Goal: Transaction & Acquisition: Book appointment/travel/reservation

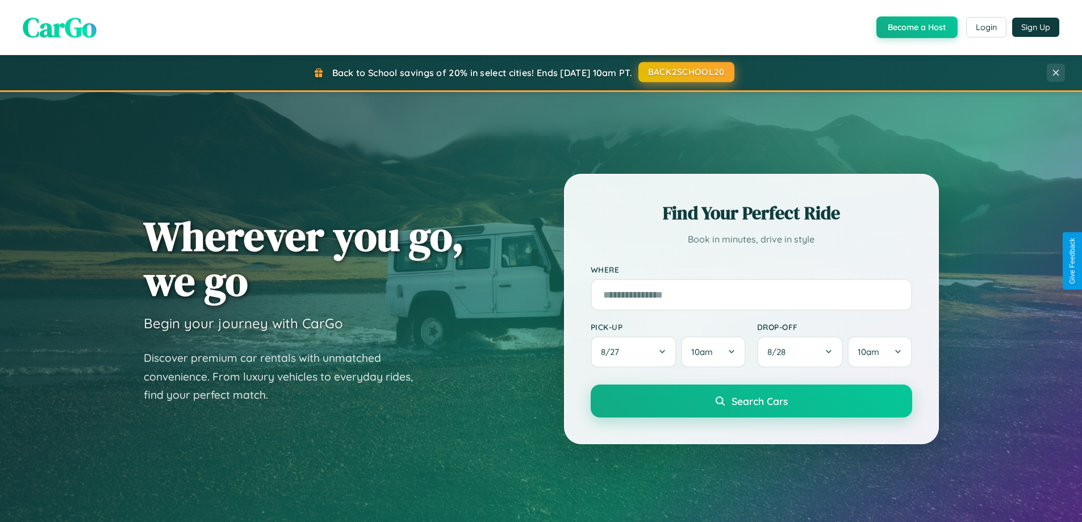
click at [686, 72] on button "BACK2SCHOOL20" at bounding box center [686, 72] width 96 height 20
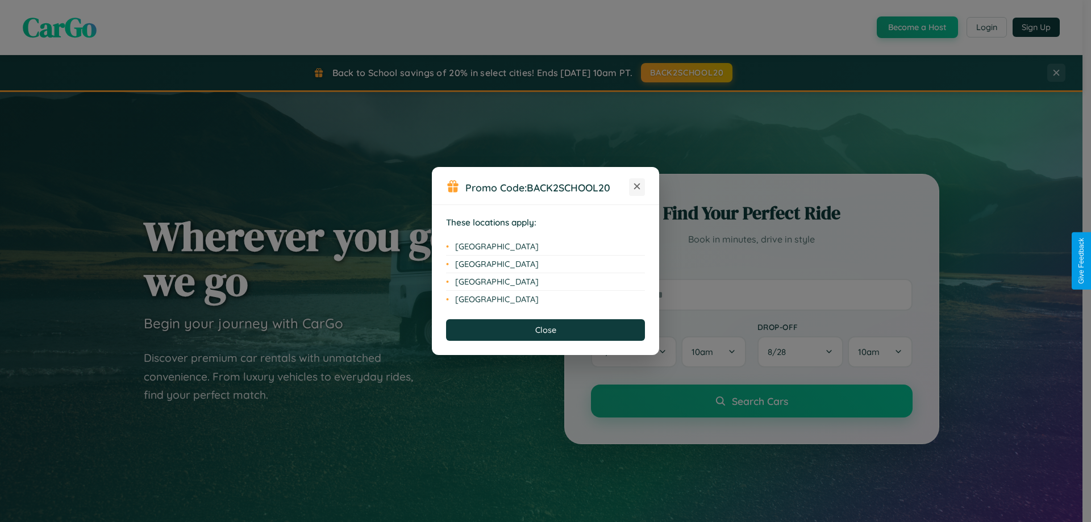
click at [637, 187] on icon at bounding box center [637, 186] width 6 height 6
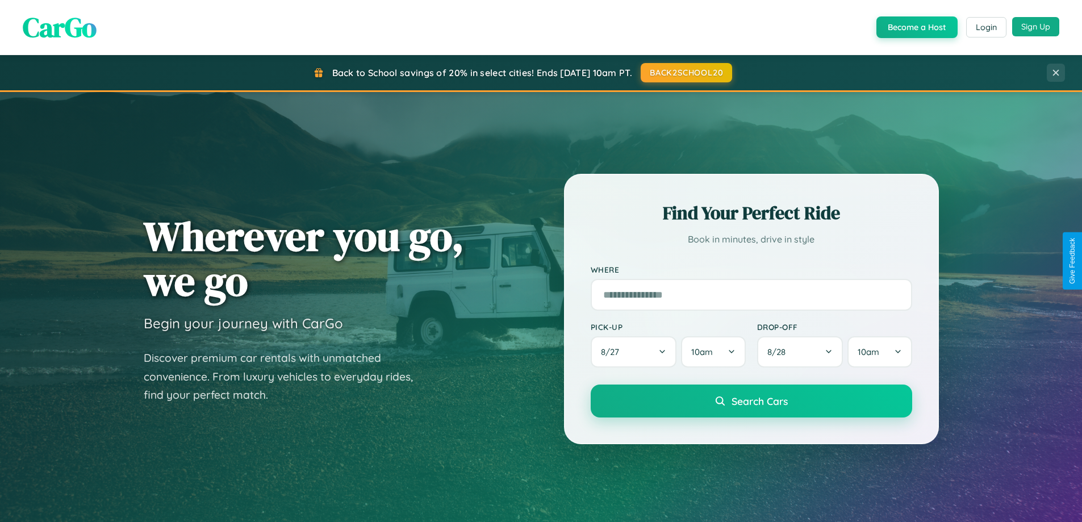
click at [1035, 27] on button "Sign Up" at bounding box center [1035, 26] width 47 height 19
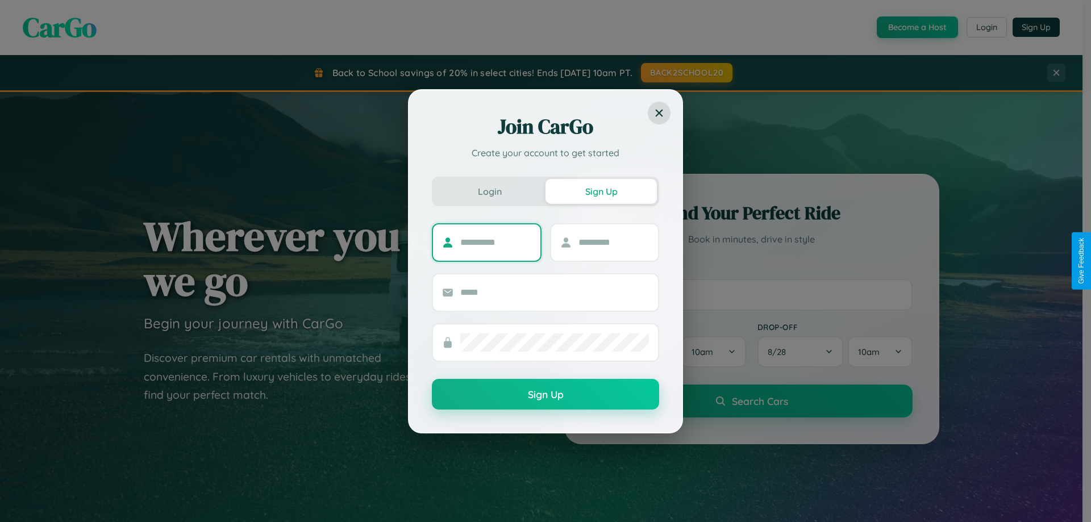
click at [495, 242] on input "text" at bounding box center [495, 242] width 71 height 18
type input "*****"
click at [613, 242] on input "text" at bounding box center [613, 242] width 71 height 18
type input "*****"
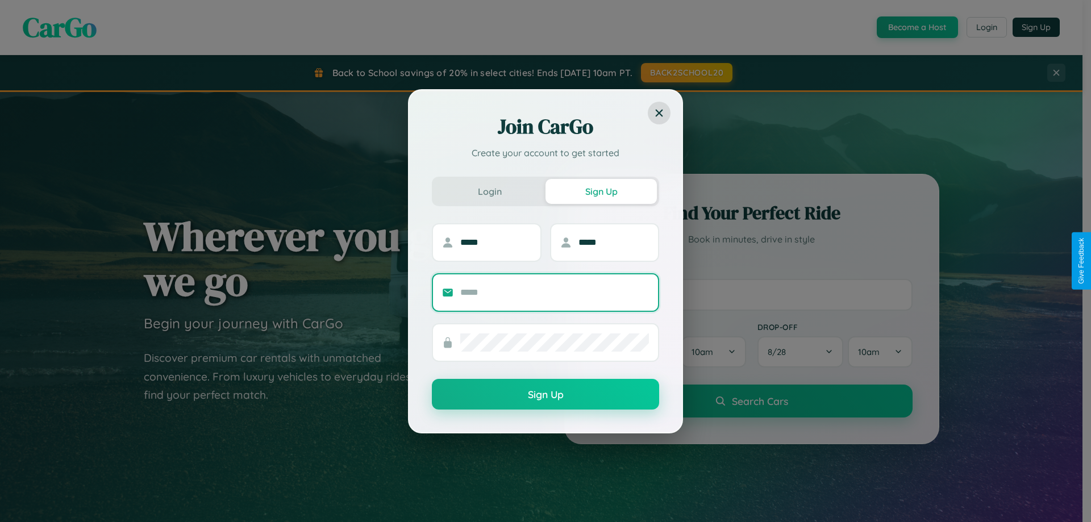
click at [554, 292] on input "text" at bounding box center [554, 292] width 189 height 18
type input "**********"
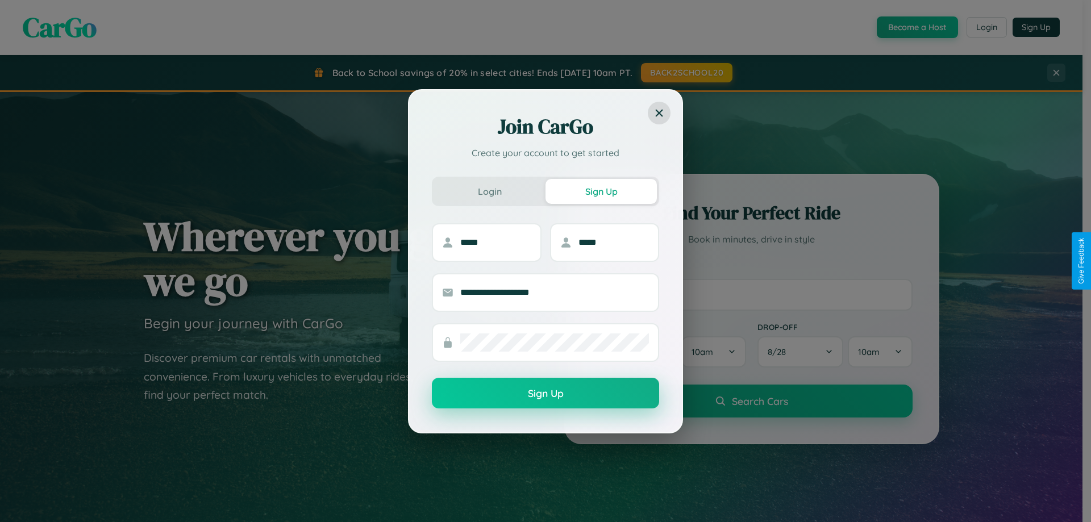
click at [545, 394] on button "Sign Up" at bounding box center [545, 393] width 227 height 31
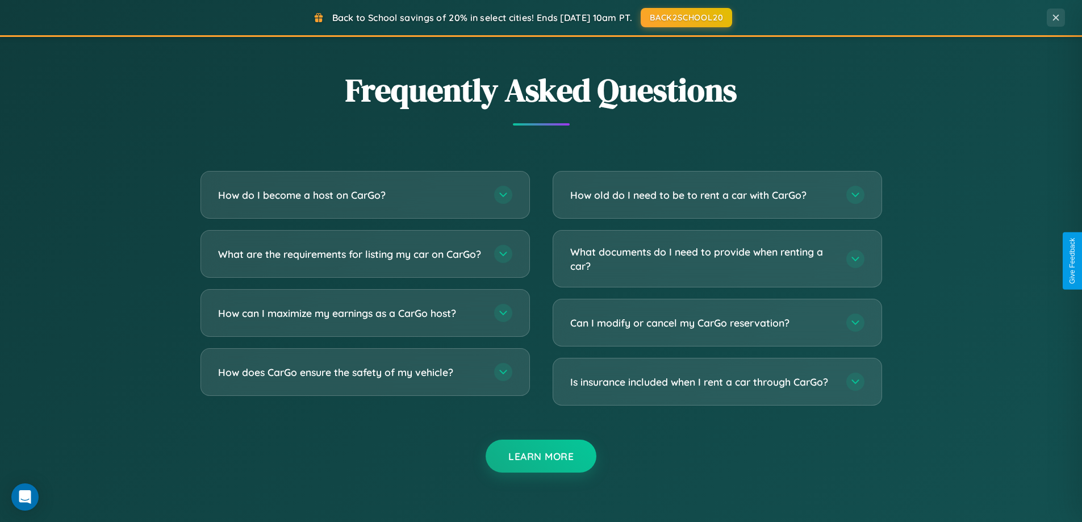
scroll to position [2186, 0]
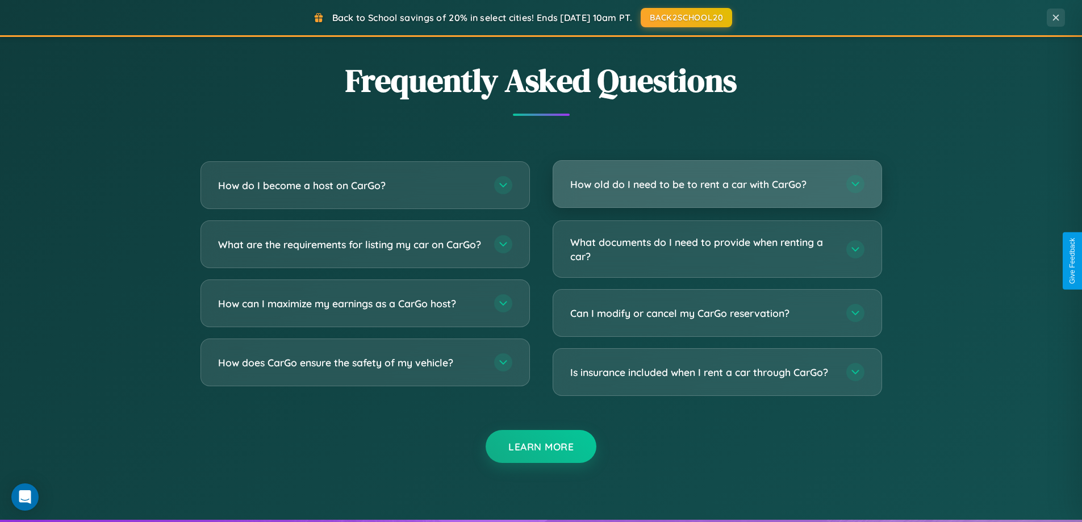
click at [717, 185] on h3 "How old do I need to be to rent a car with CarGo?" at bounding box center [702, 184] width 265 height 14
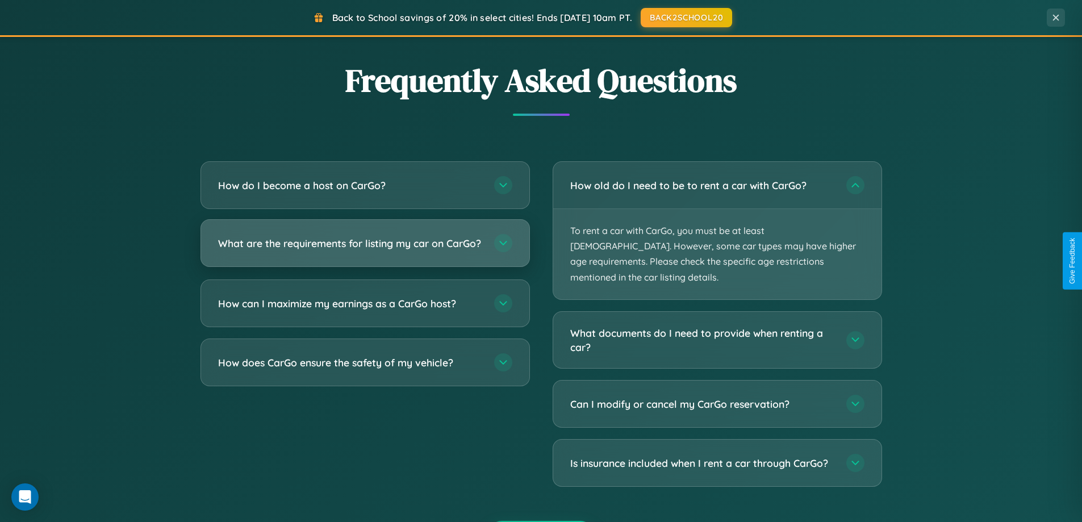
click at [365, 248] on h3 "What are the requirements for listing my car on CarGo?" at bounding box center [350, 243] width 265 height 14
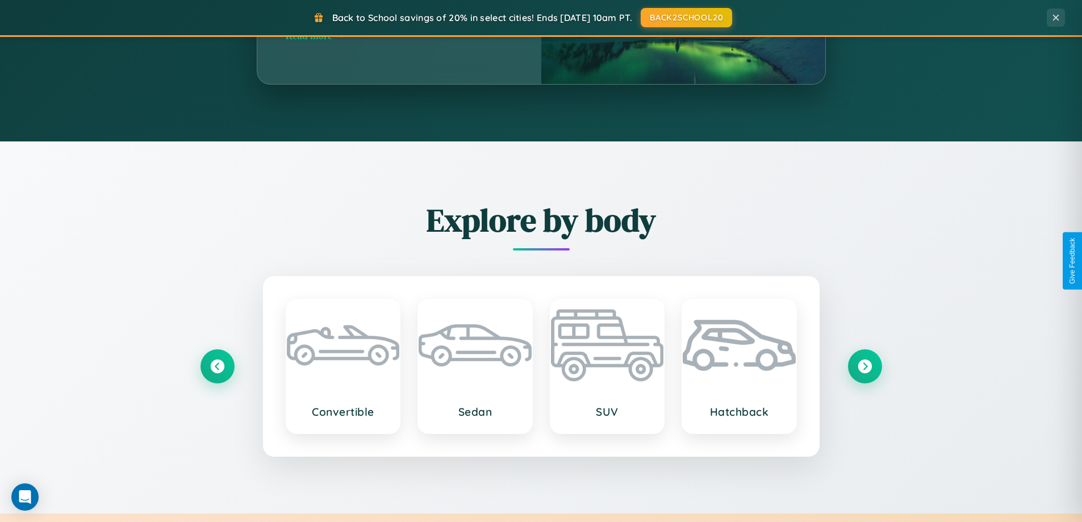
scroll to position [490, 0]
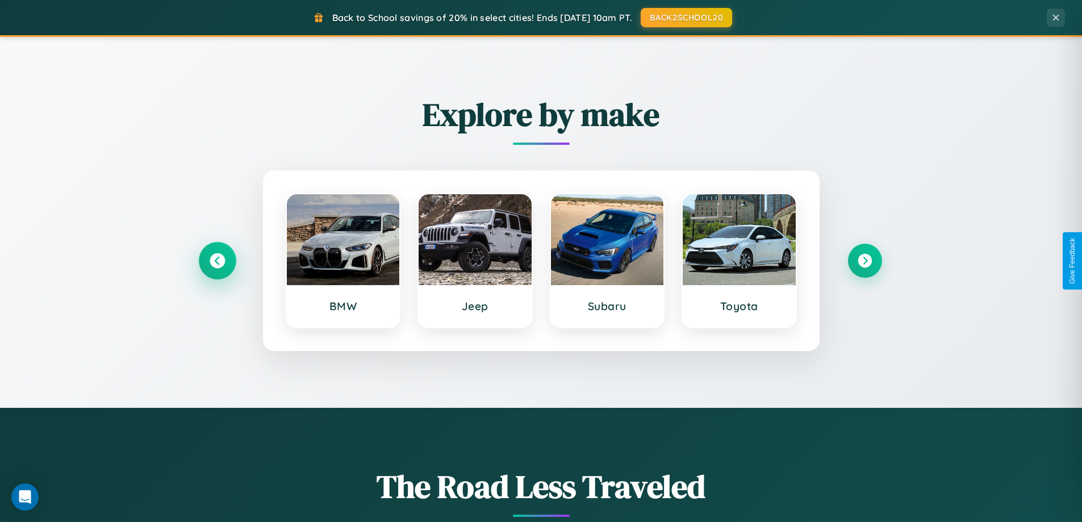
click at [217, 261] on icon at bounding box center [217, 260] width 15 height 15
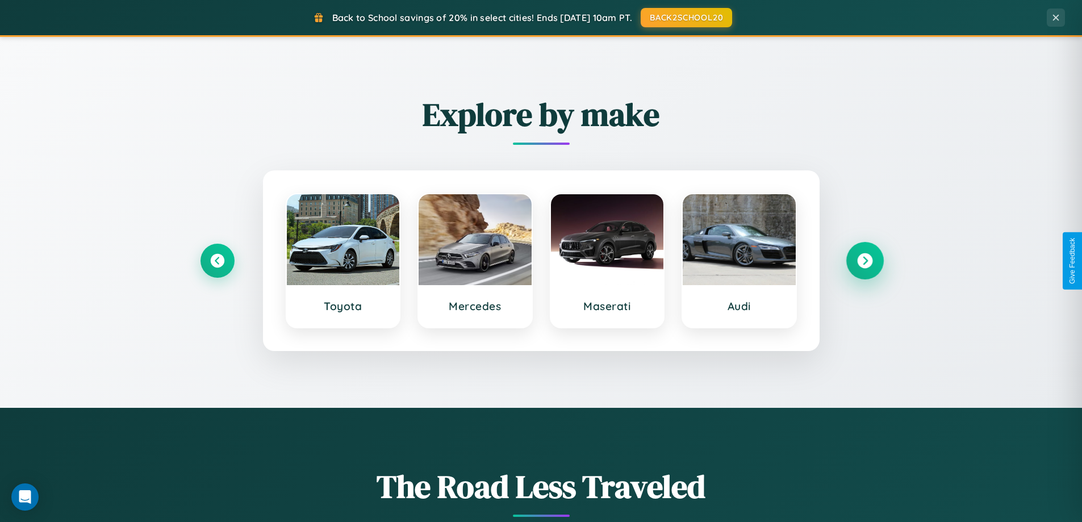
click at [865, 261] on icon at bounding box center [864, 260] width 15 height 15
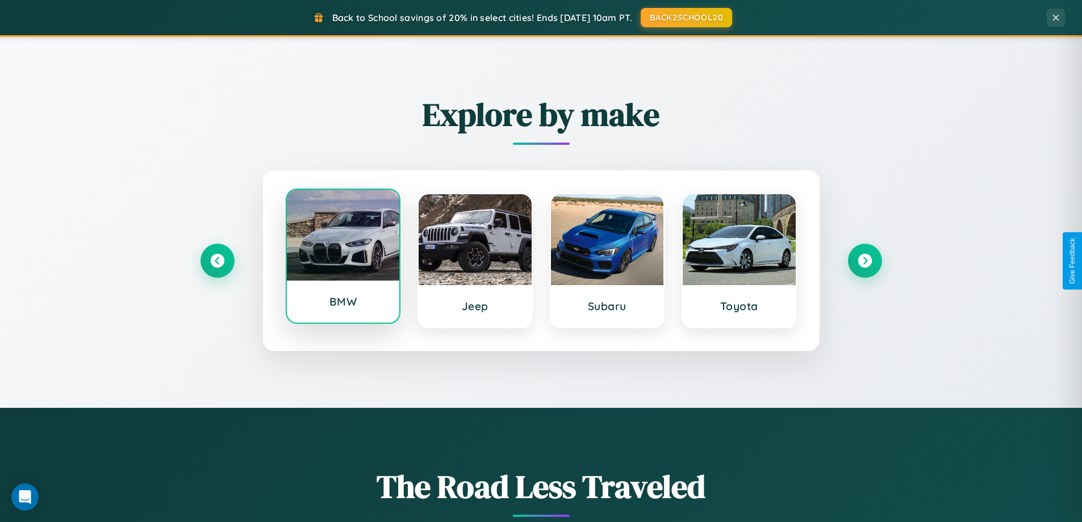
click at [343, 256] on div at bounding box center [343, 235] width 113 height 91
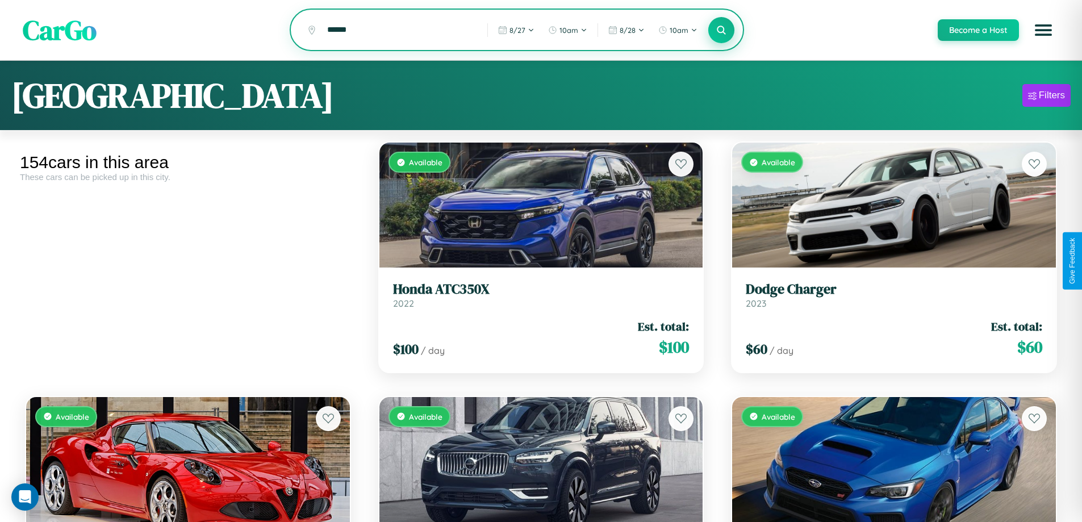
click at [721, 31] on icon at bounding box center [721, 29] width 11 height 11
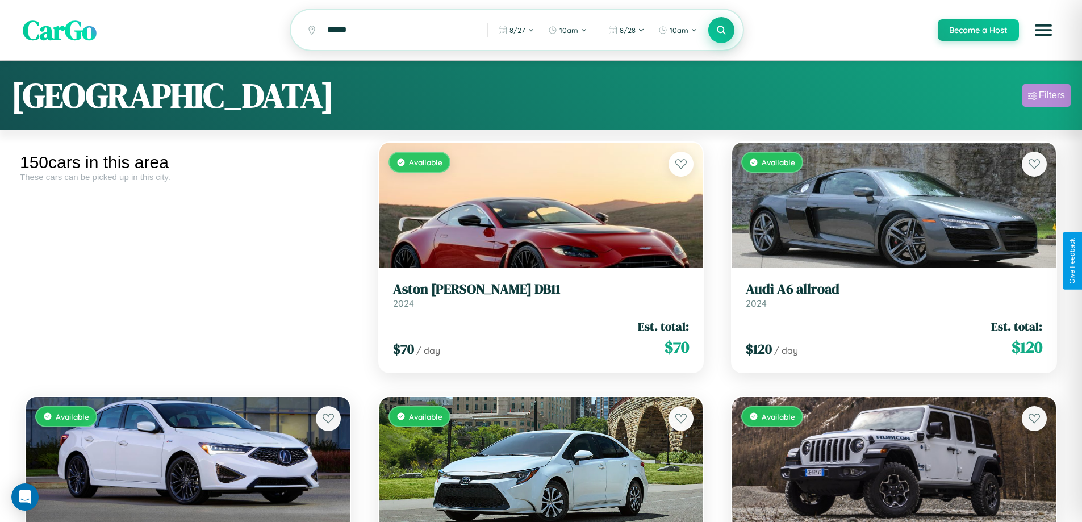
click at [1046, 97] on div "Filters" at bounding box center [1052, 95] width 26 height 11
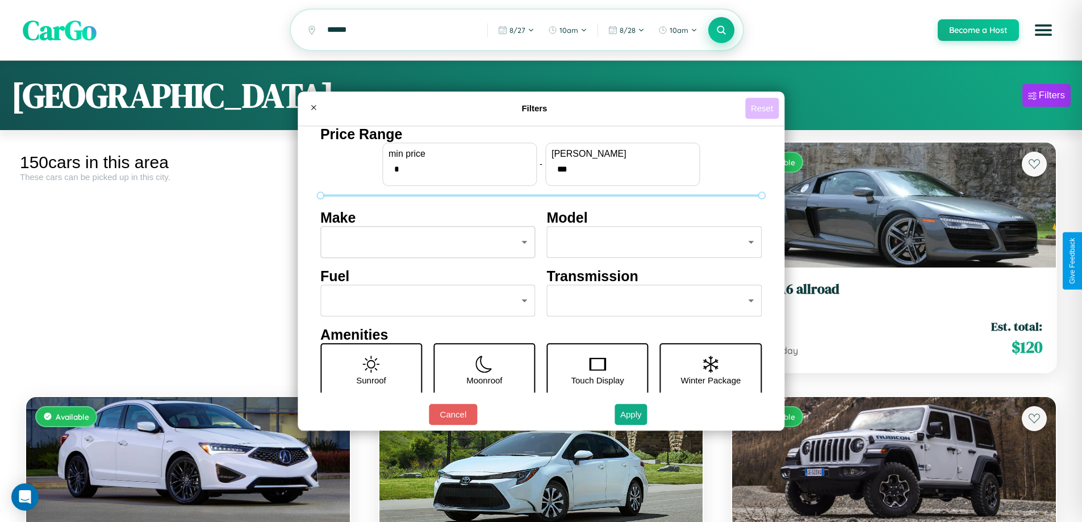
click at [763, 108] on button "Reset" at bounding box center [762, 108] width 34 height 21
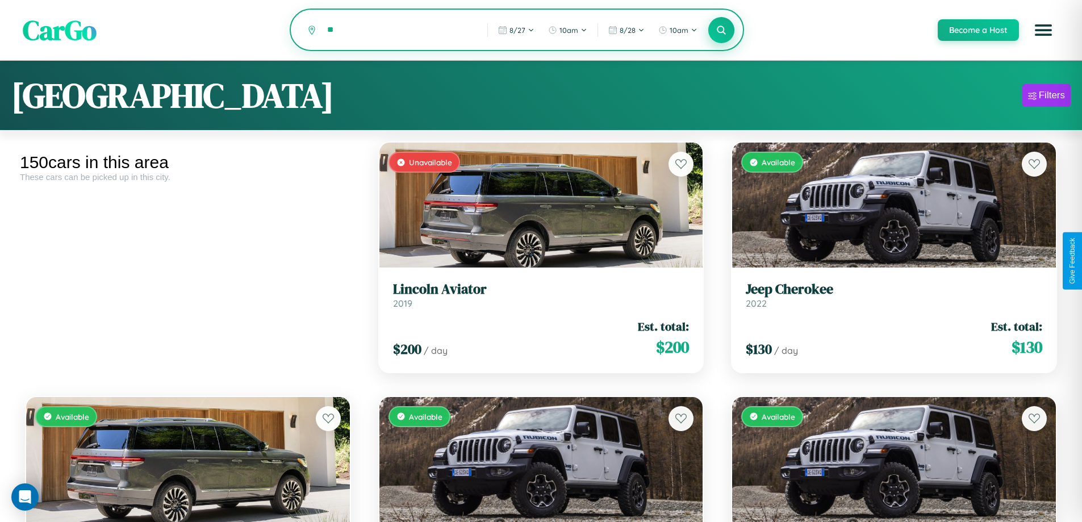
type input "*"
type input "*********"
click at [721, 31] on icon at bounding box center [721, 29] width 11 height 11
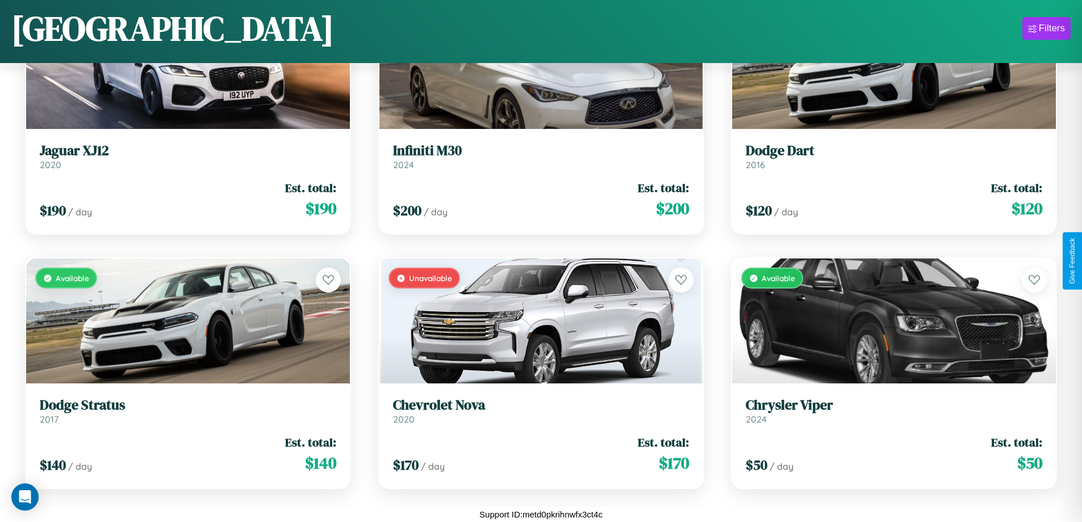
scroll to position [12369, 0]
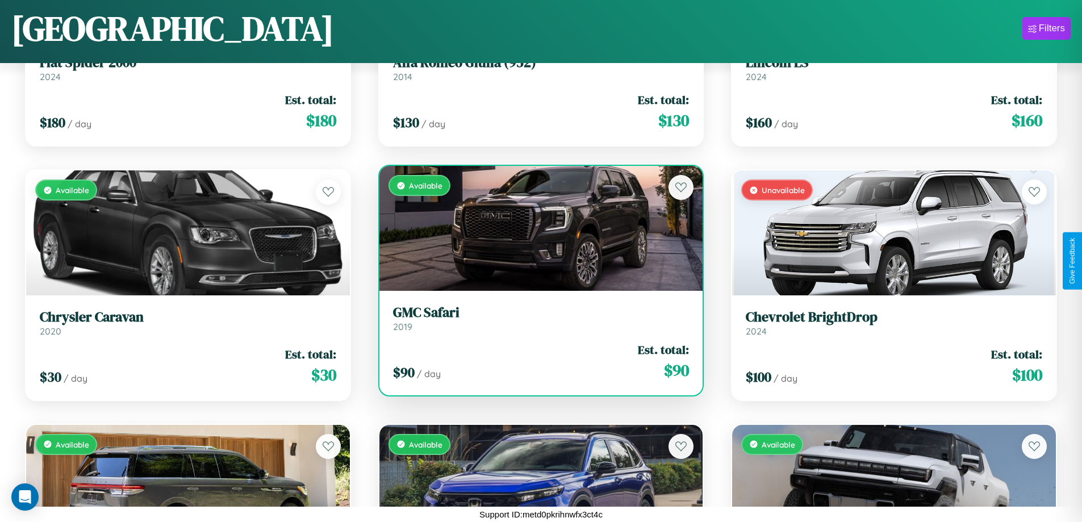
click at [536, 321] on h3 "GMC Safari" at bounding box center [541, 312] width 297 height 16
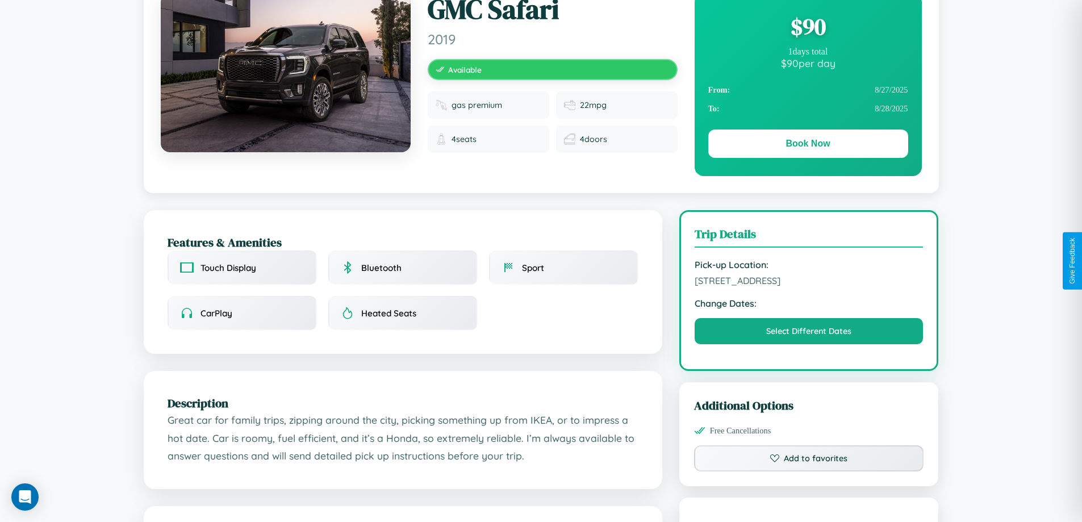
scroll to position [666, 0]
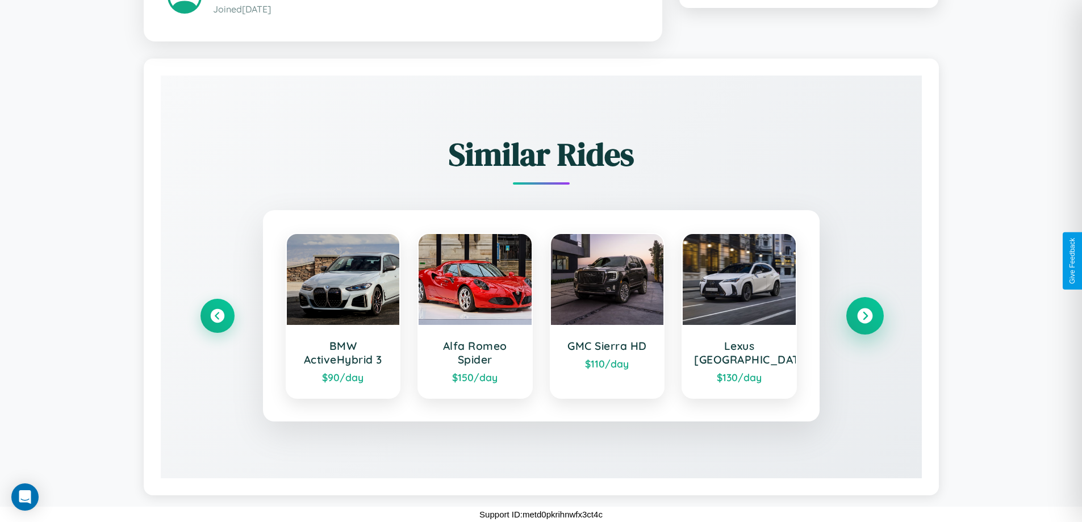
click at [865, 315] on icon at bounding box center [864, 315] width 15 height 15
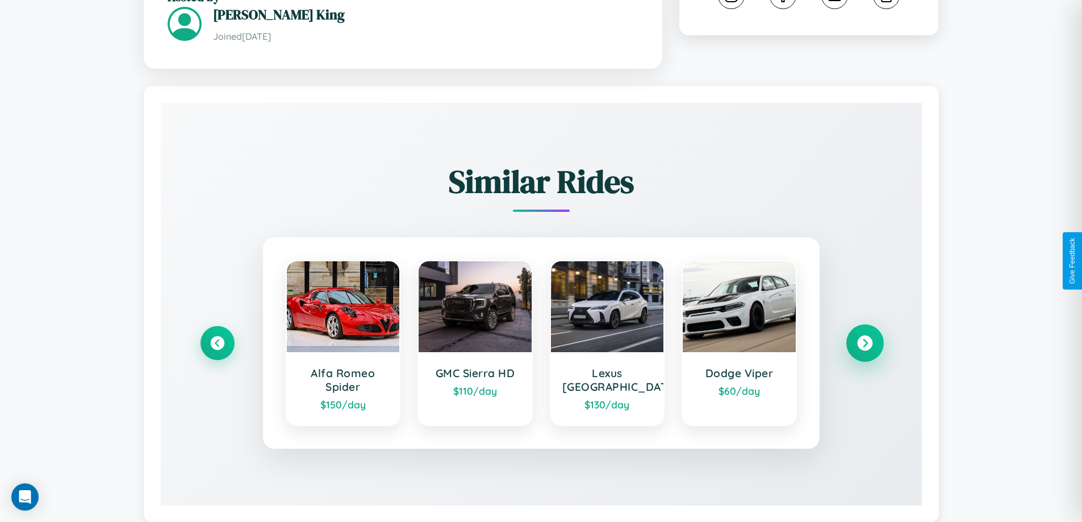
scroll to position [373, 0]
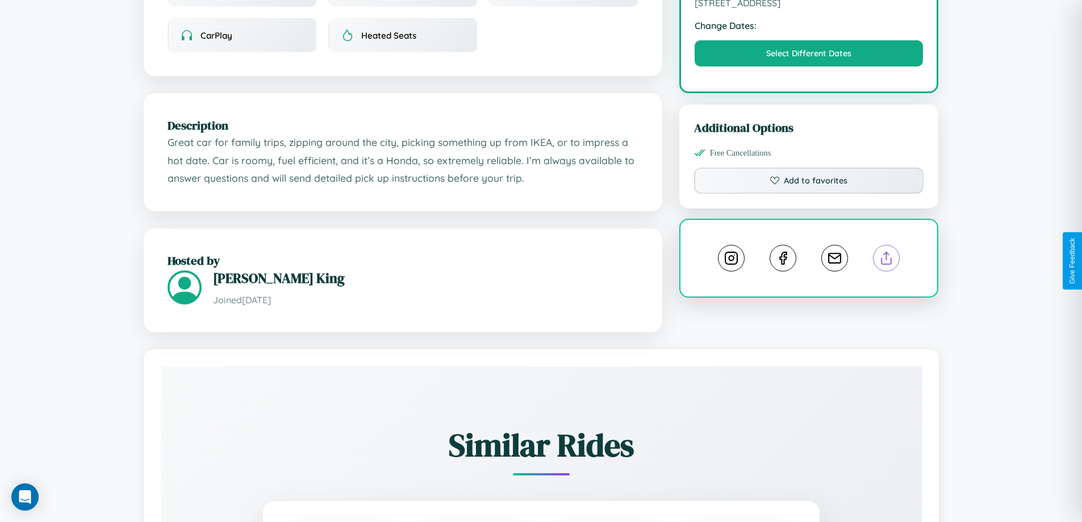
click at [887, 260] on line at bounding box center [887, 256] width 0 height 8
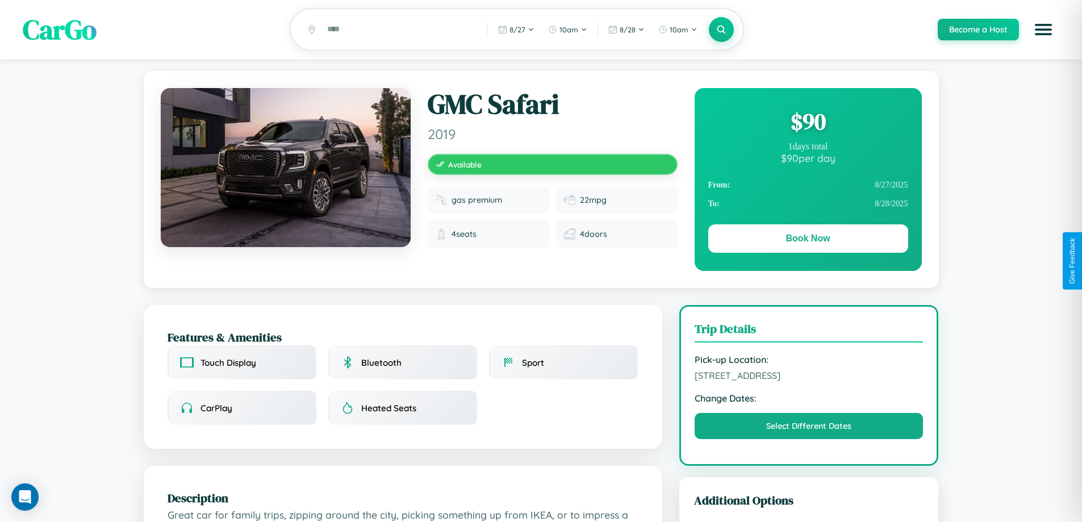
scroll to position [0, 0]
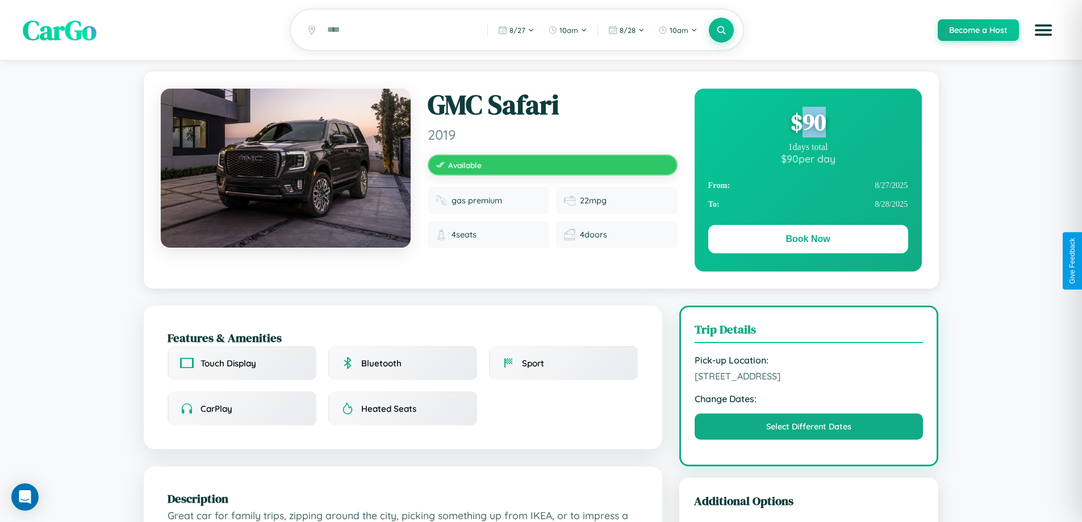
click at [808, 124] on div "$ 90" at bounding box center [808, 122] width 200 height 31
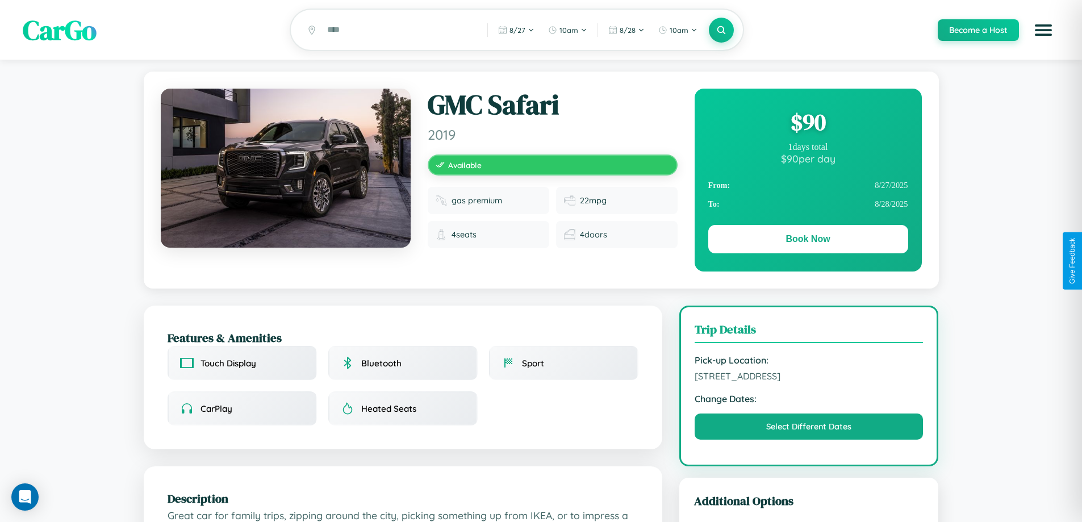
click at [808, 124] on div "$ 90" at bounding box center [808, 122] width 200 height 31
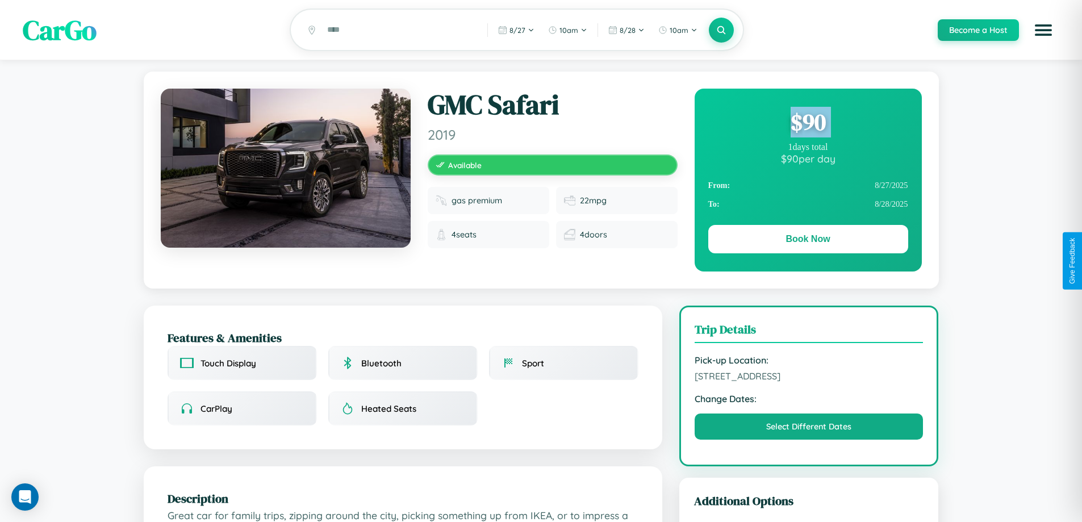
click at [808, 124] on div "$ 90" at bounding box center [808, 122] width 200 height 31
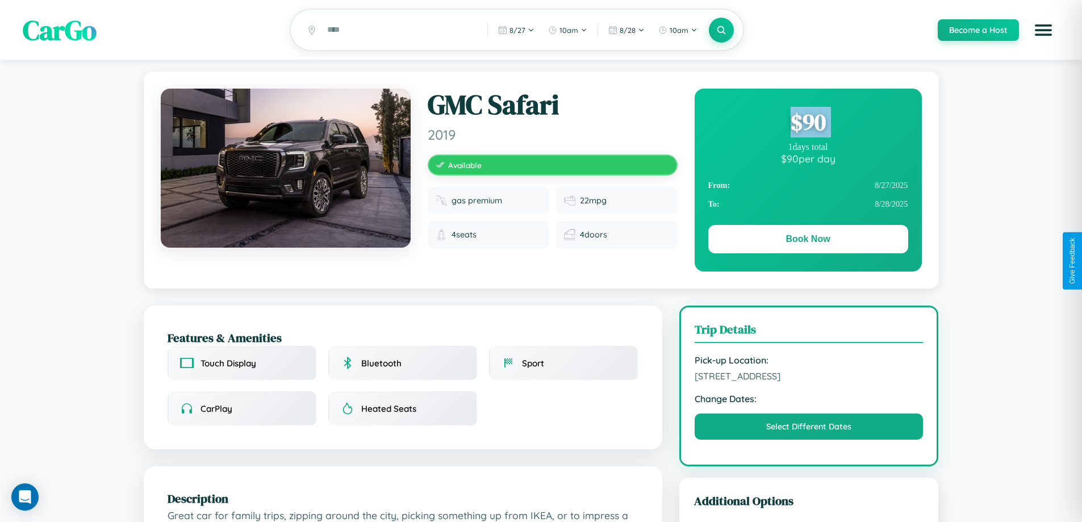
click at [808, 124] on div "$ 90" at bounding box center [808, 122] width 200 height 31
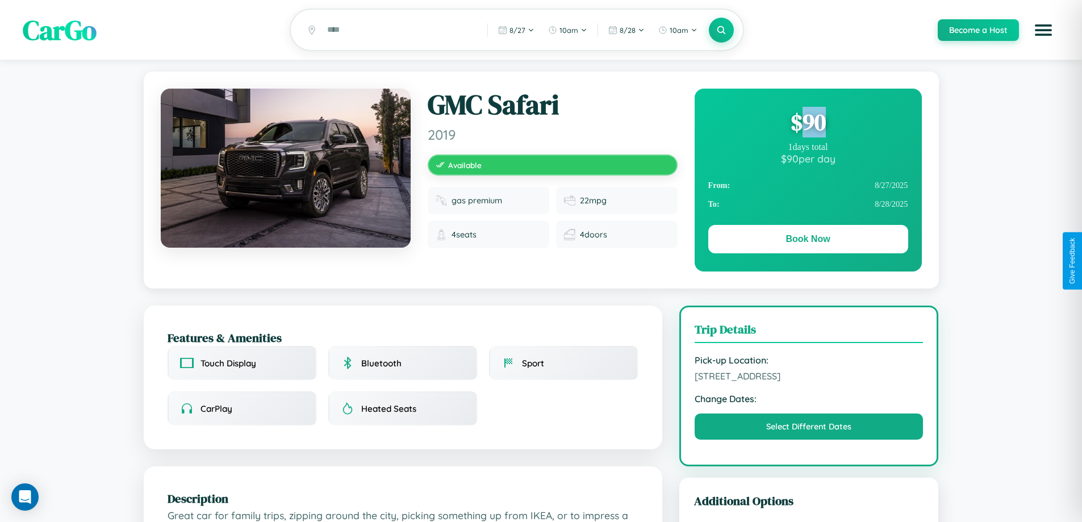
click at [808, 124] on div "$ 90" at bounding box center [808, 122] width 200 height 31
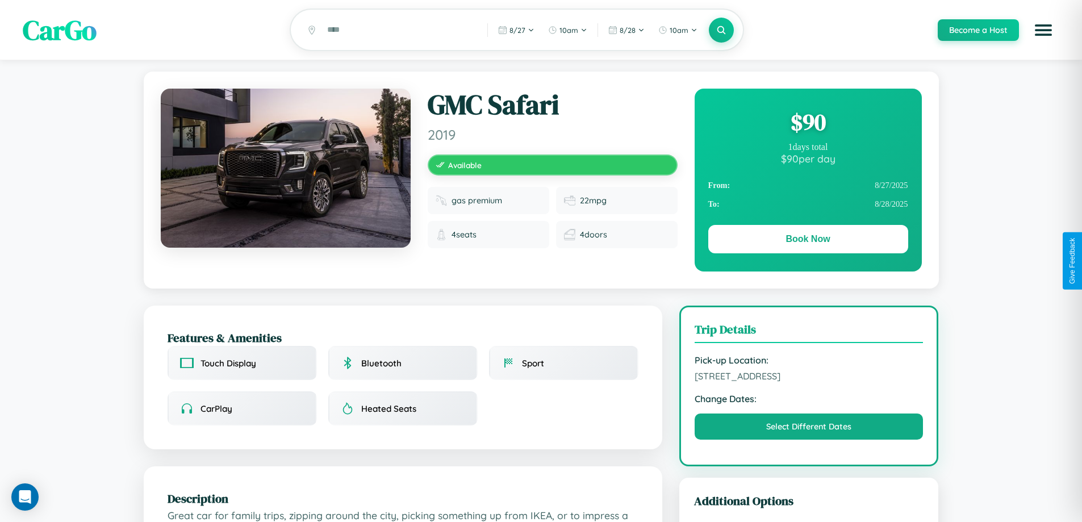
scroll to position [477, 0]
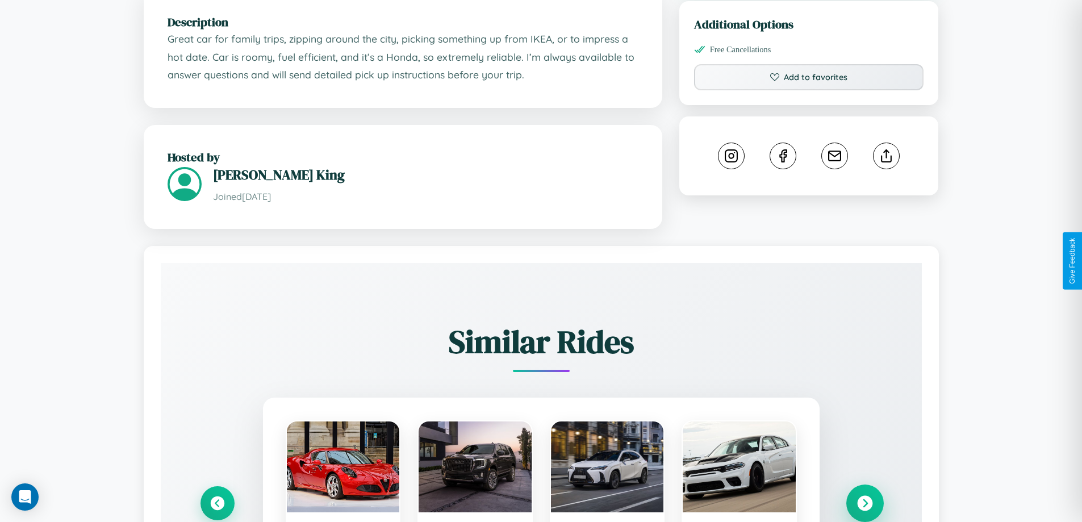
click at [865, 504] on icon at bounding box center [864, 502] width 15 height 15
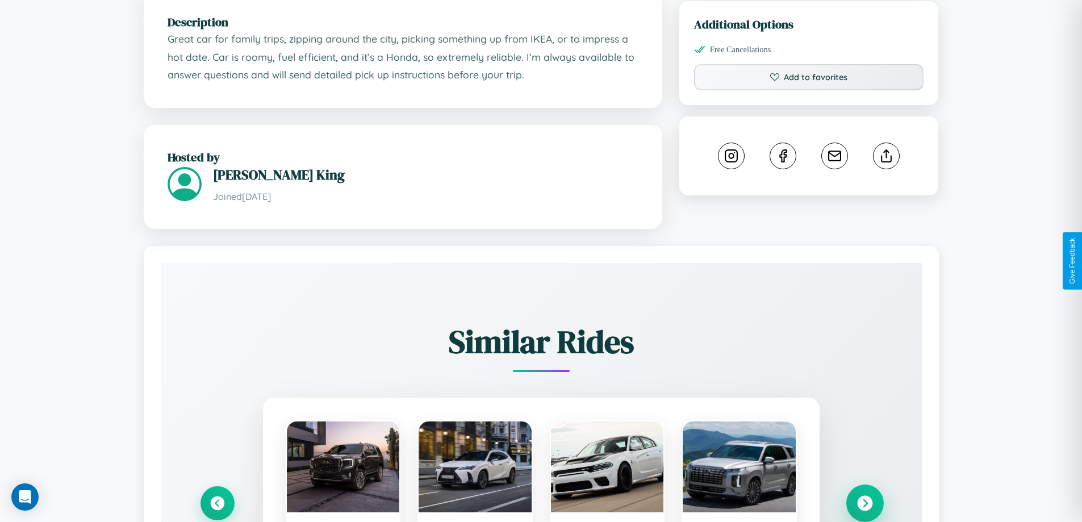
click at [865, 504] on icon at bounding box center [864, 502] width 15 height 15
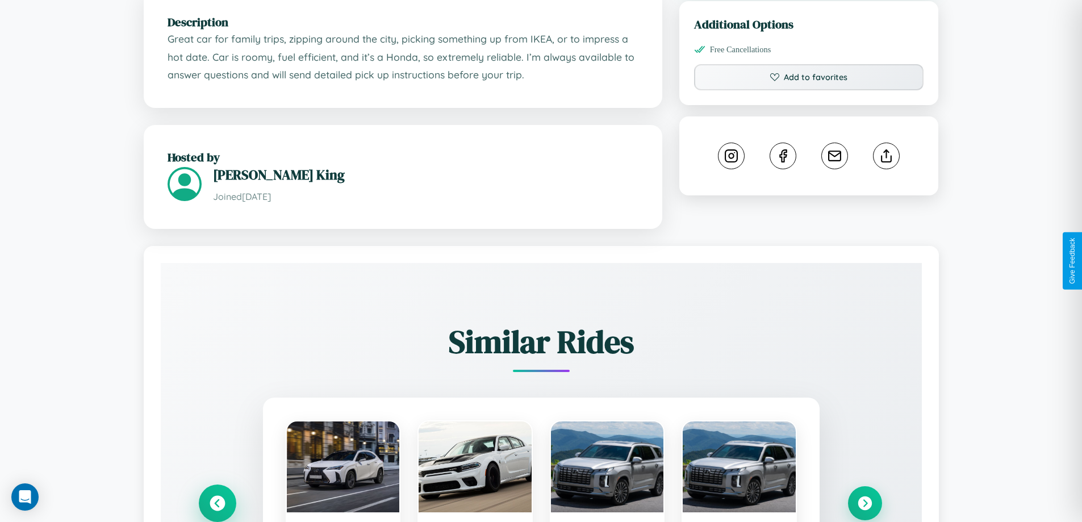
click at [217, 504] on icon at bounding box center [217, 502] width 15 height 15
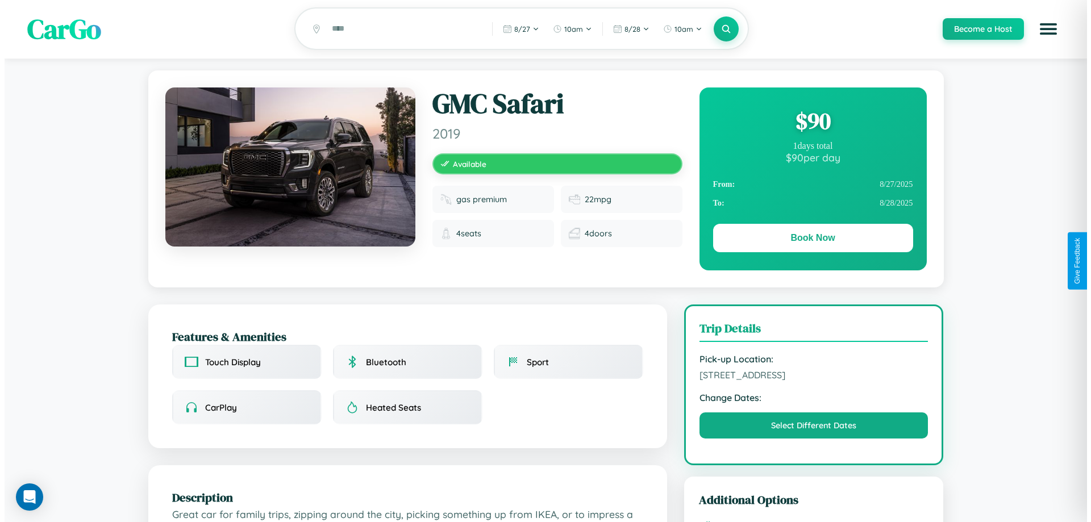
scroll to position [0, 0]
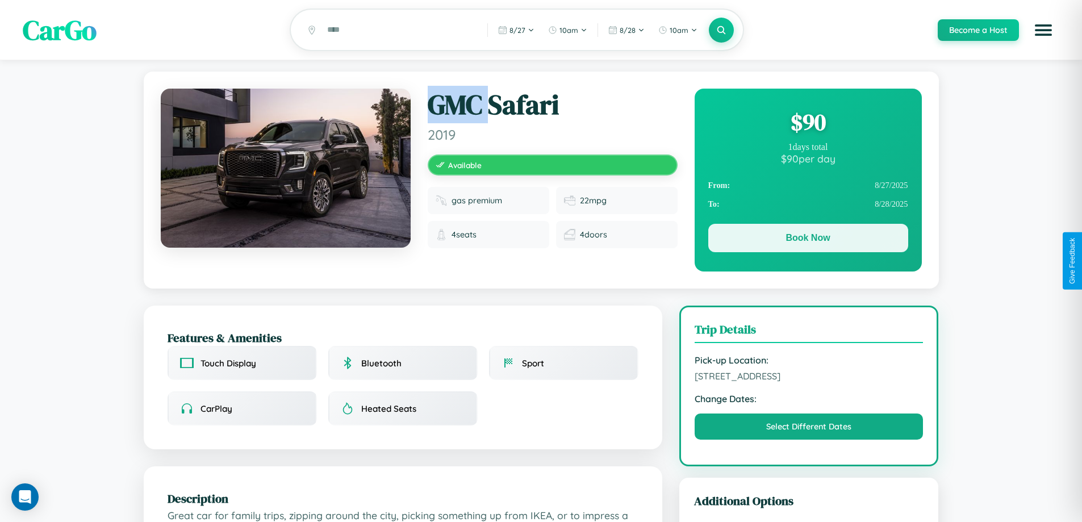
click at [808, 240] on button "Book Now" at bounding box center [808, 238] width 200 height 28
